Goal: Navigation & Orientation: Find specific page/section

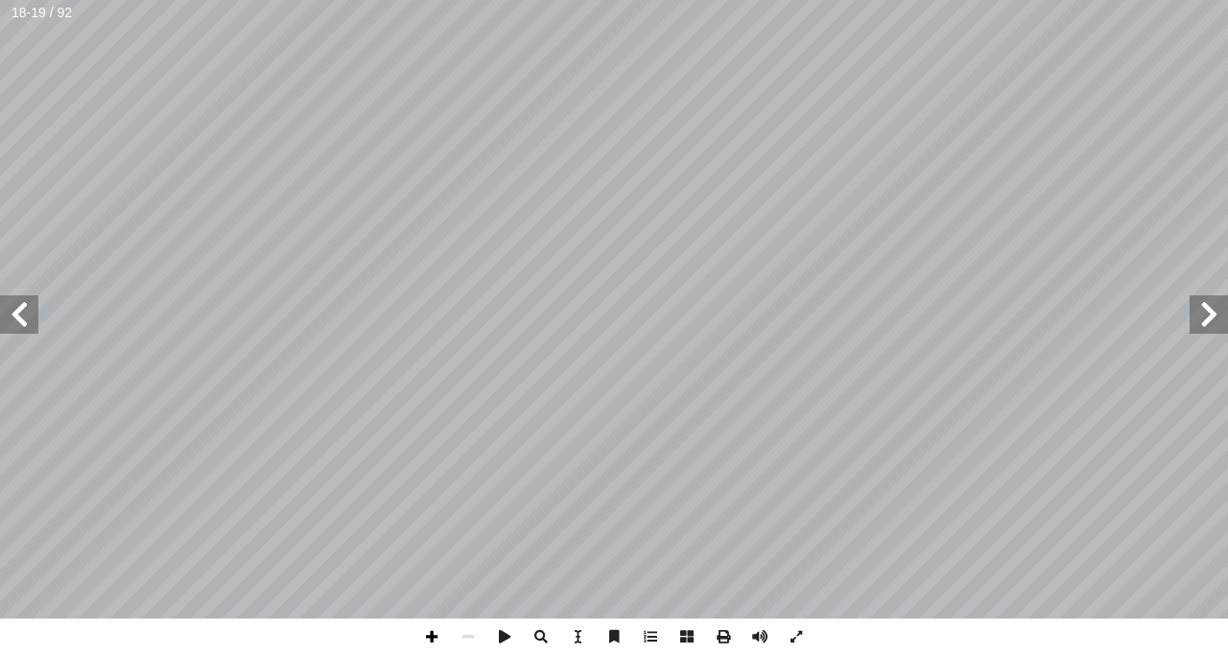
click at [431, 634] on span at bounding box center [432, 637] width 36 height 36
click at [417, 636] on span at bounding box center [432, 637] width 36 height 36
